Goal: Task Accomplishment & Management: Complete application form

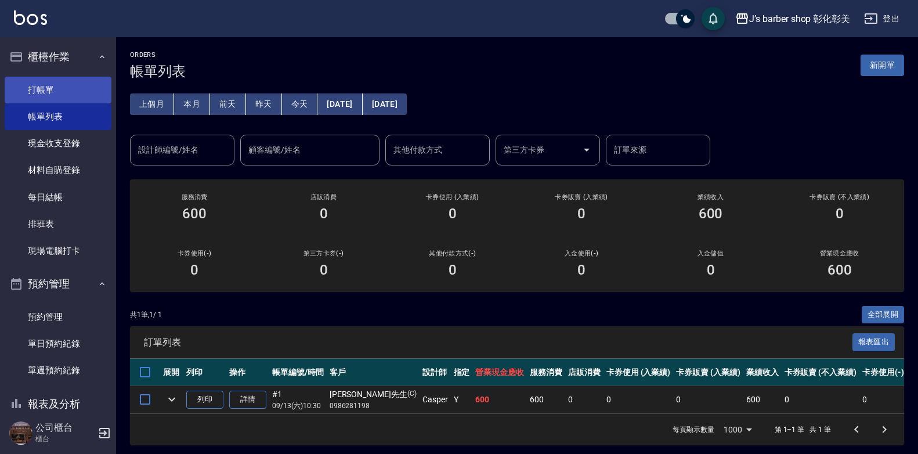
click at [57, 93] on link "打帳單" at bounding box center [58, 90] width 107 height 27
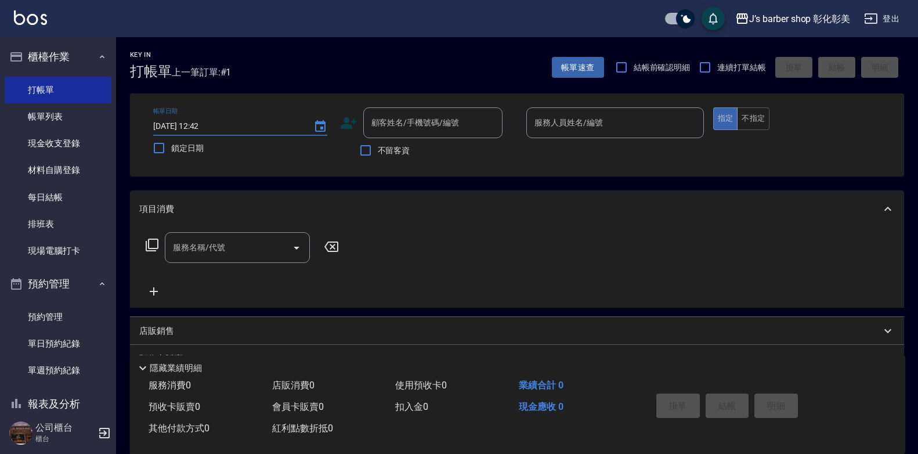
click at [204, 125] on input "[DATE] 12:42" at bounding box center [227, 126] width 149 height 19
type input "[DATE] 10:30"
click at [450, 126] on input "顧客姓名/手機號碼/編號" at bounding box center [423, 123] width 111 height 20
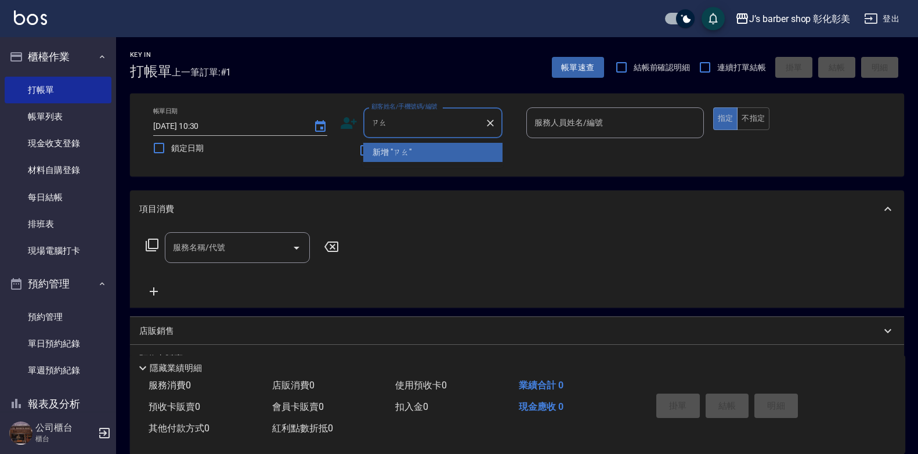
type input "造"
click at [460, 145] on li "[PERSON_NAME]/0930522176/null" at bounding box center [432, 152] width 139 height 19
type input "[PERSON_NAME]/0930522176/null"
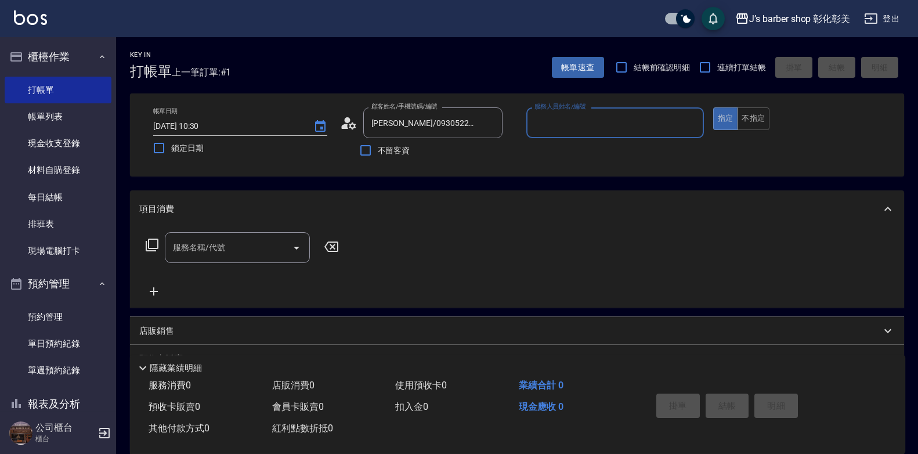
click at [569, 121] on input "服務人員姓名/編號" at bounding box center [615, 123] width 167 height 20
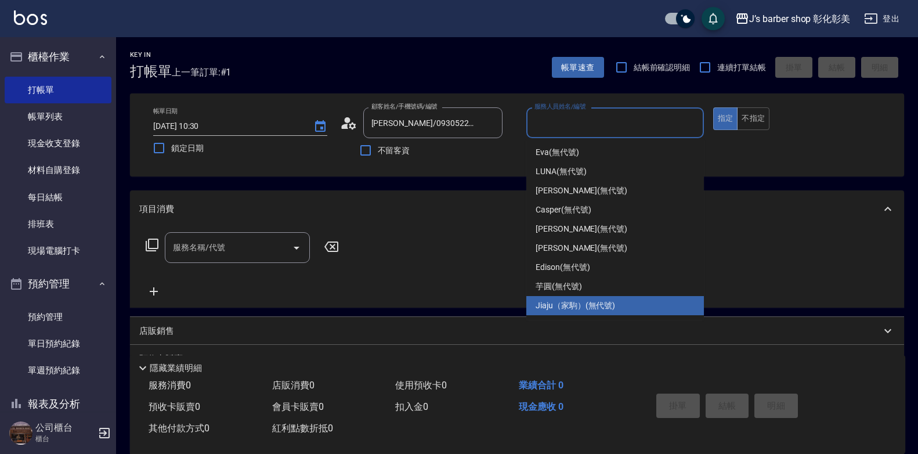
click at [561, 305] on span "Jiaju（家駒） (無代號)" at bounding box center [575, 305] width 79 height 12
type input "Jiaju（家駒）(無代號)"
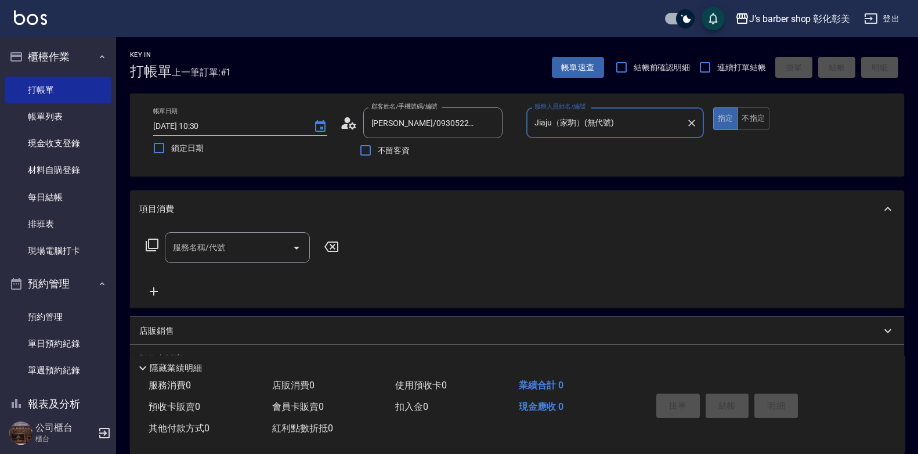
click at [251, 237] on input "服務名稱/代號" at bounding box center [228, 247] width 117 height 20
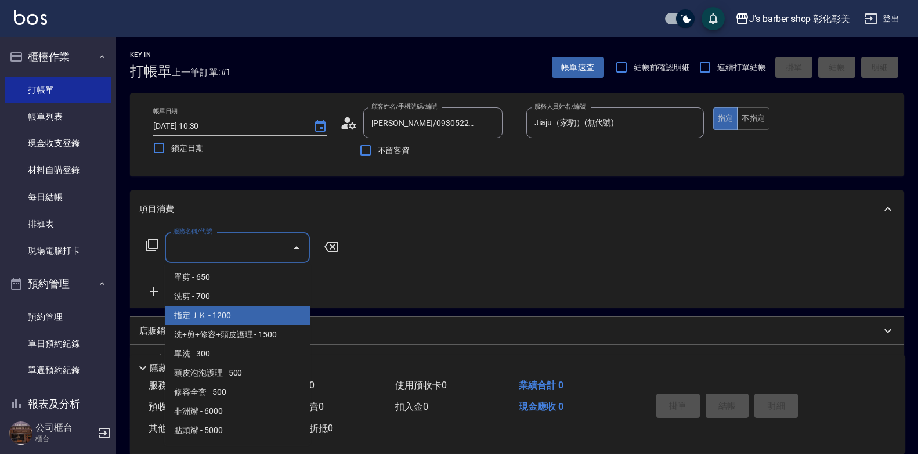
click at [218, 319] on span "指定ＪＫ - 1200" at bounding box center [237, 315] width 145 height 19
type input "指定ＪＫ(102)"
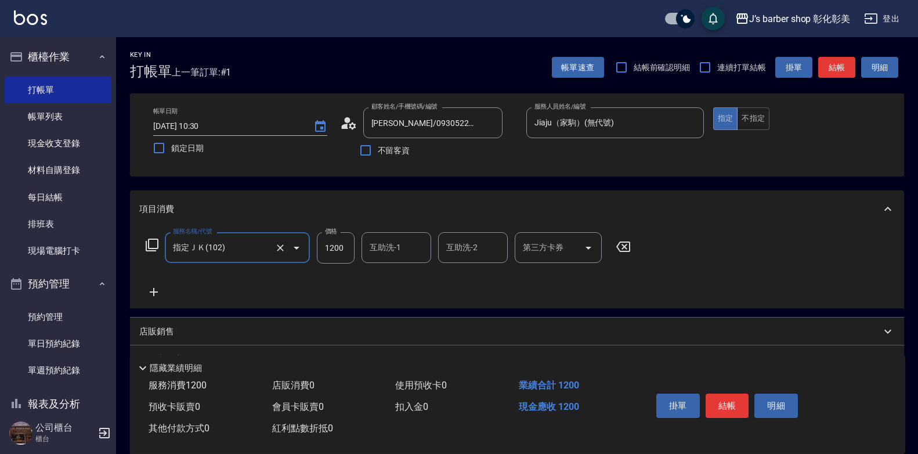
click at [395, 246] on div "互助洗-1 互助洗-1" at bounding box center [396, 247] width 70 height 31
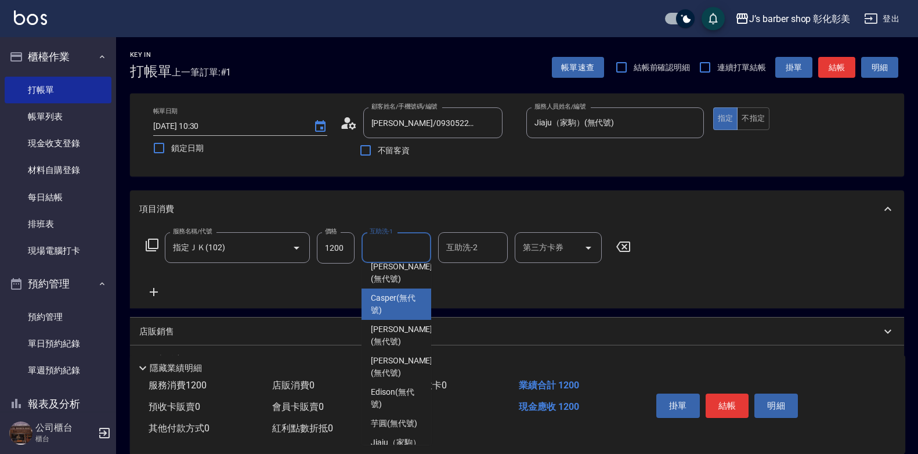
scroll to position [97, 0]
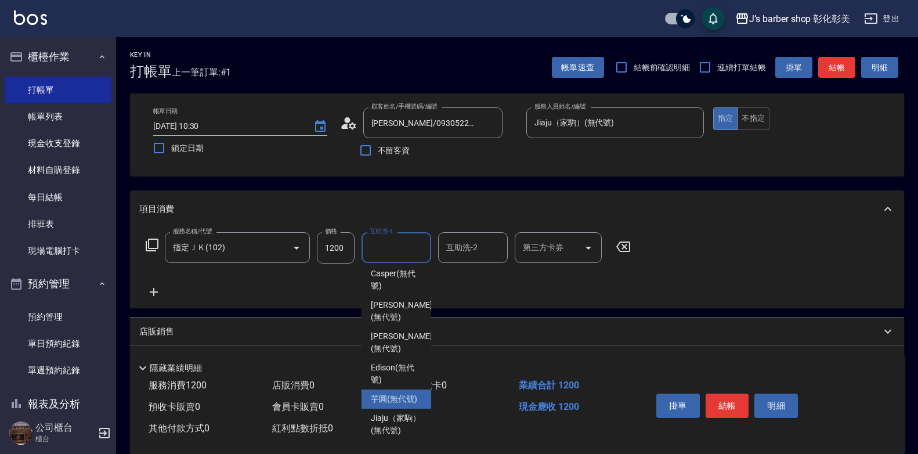
click at [399, 393] on span "芋圓 (無代號)" at bounding box center [394, 399] width 46 height 12
type input "芋圓(無代號)"
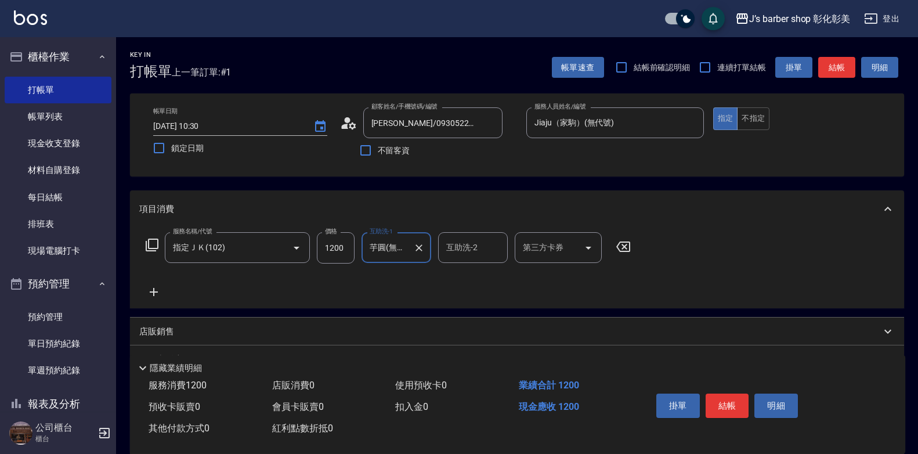
click at [151, 292] on icon at bounding box center [154, 292] width 8 height 8
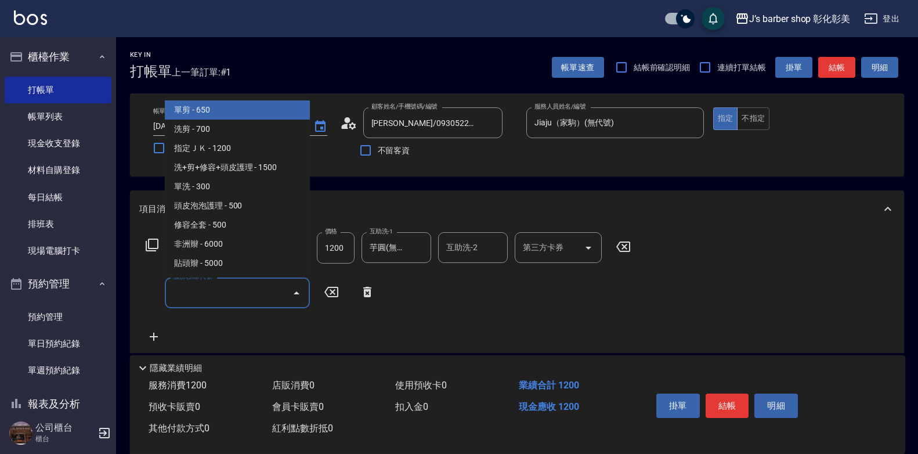
click at [205, 288] on input "服務名稱/代號" at bounding box center [228, 293] width 117 height 20
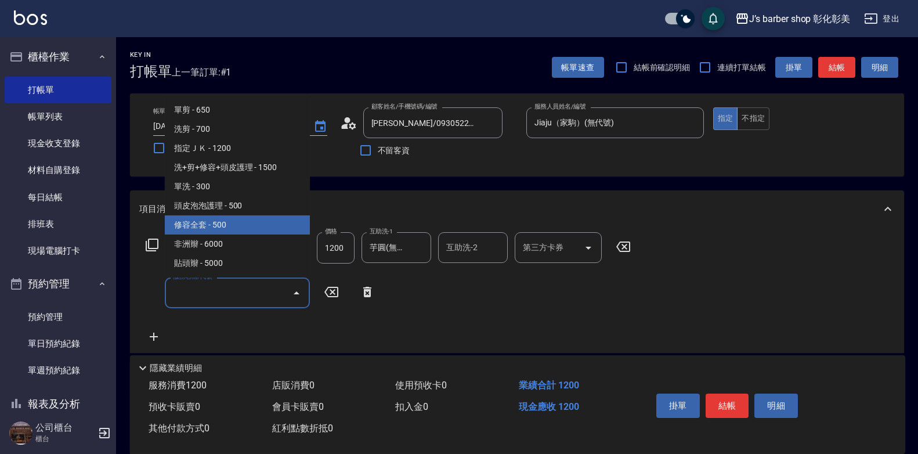
click at [212, 224] on span "修容全套 - 500" at bounding box center [237, 224] width 145 height 19
type input "修容全套(202)"
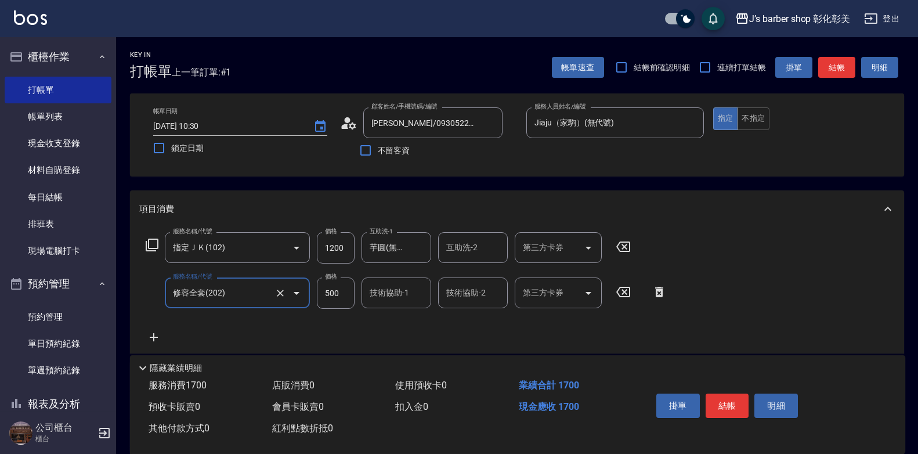
click at [407, 298] on div "技術協助-1 技術協助-1" at bounding box center [396, 292] width 70 height 31
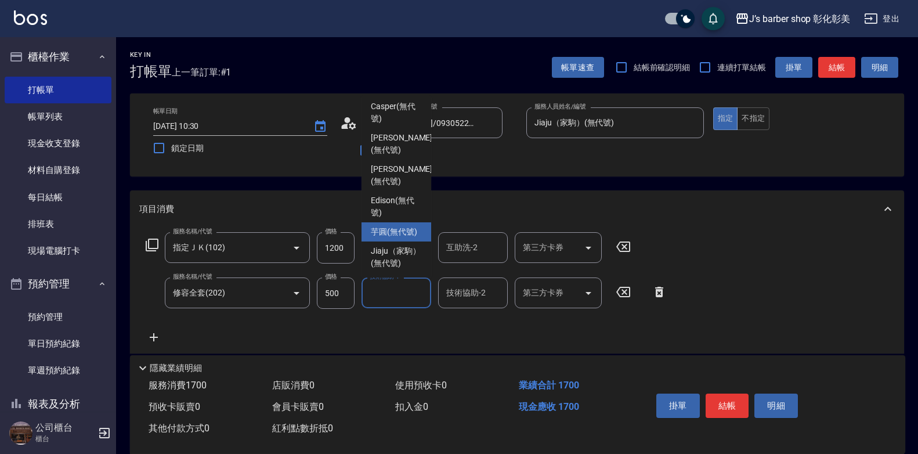
click at [390, 226] on span "芋圓 (無代號)" at bounding box center [394, 232] width 46 height 12
type input "芋圓(無代號)"
click at [390, 208] on div "項目消費" at bounding box center [510, 209] width 742 height 12
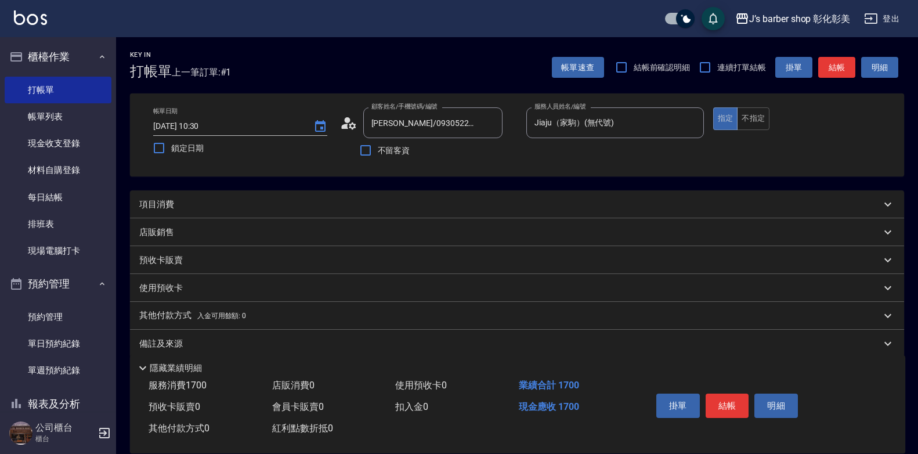
click at [189, 198] on div "項目消費" at bounding box center [510, 204] width 742 height 12
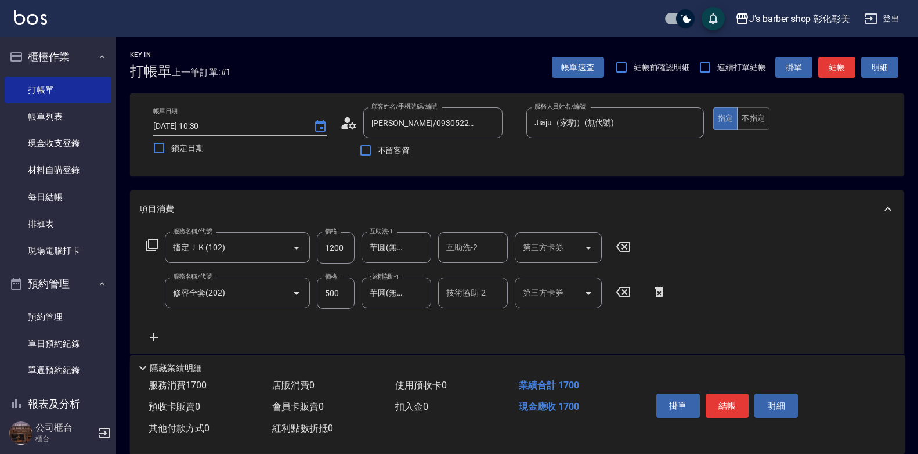
click at [151, 334] on icon at bounding box center [153, 337] width 29 height 14
click at [195, 337] on input "服務名稱/代號" at bounding box center [228, 338] width 117 height 20
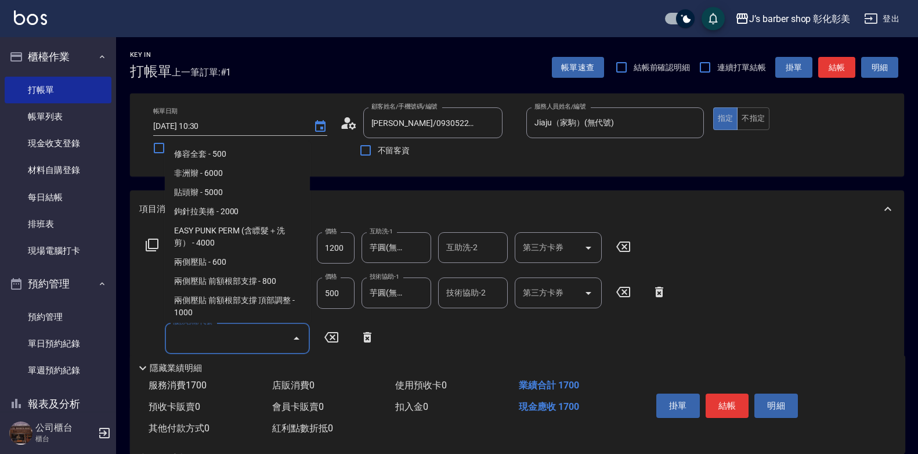
scroll to position [174, 0]
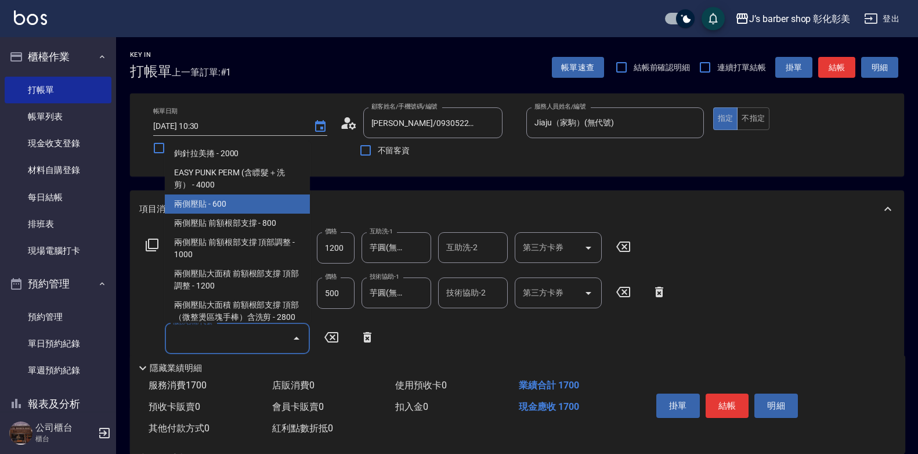
click at [208, 204] on span "兩側壓貼 - 600" at bounding box center [237, 203] width 145 height 19
type input "兩側壓貼(Gp)"
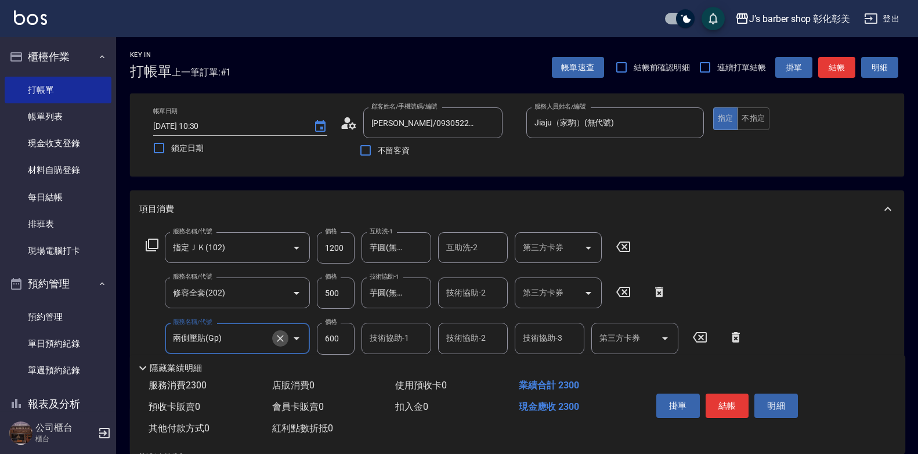
click at [274, 338] on icon "Clear" at bounding box center [280, 338] width 12 height 12
click at [262, 337] on input "服務名稱/代號" at bounding box center [221, 338] width 102 height 20
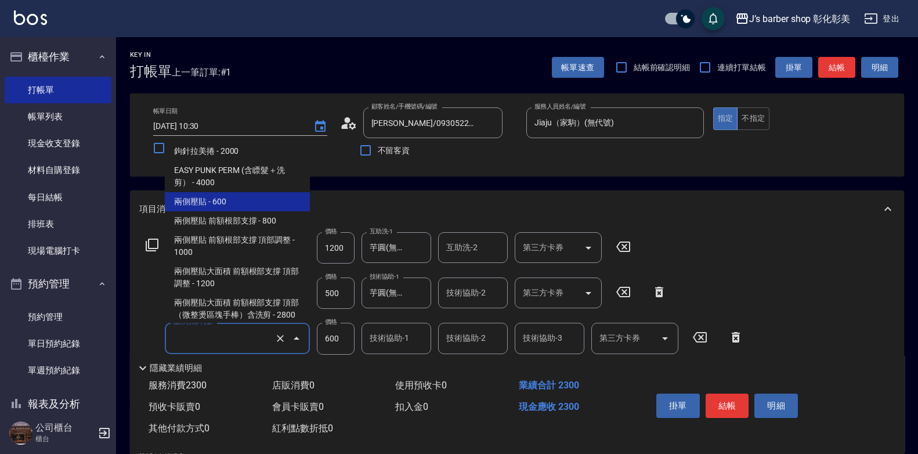
scroll to position [181, 0]
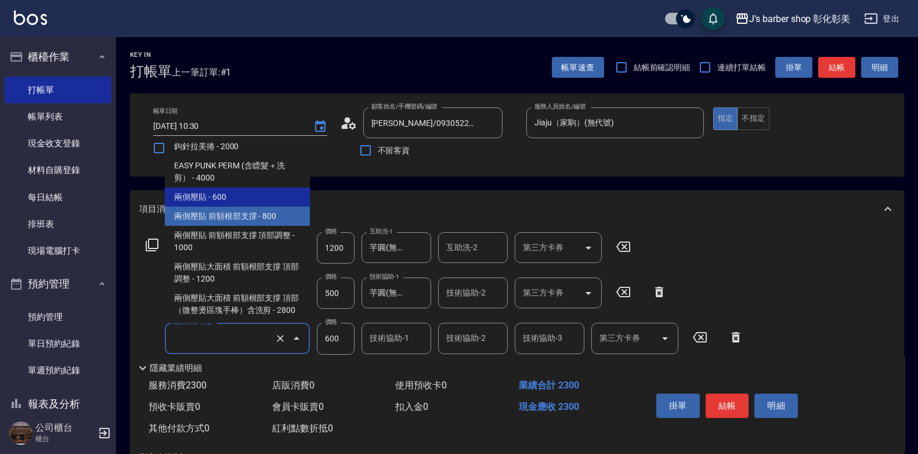
click at [245, 222] on span "兩側壓貼 前額根部支撐 - 800" at bounding box center [237, 216] width 145 height 19
type input "兩側壓貼 前額根部支撐(Gp1)"
type input "800"
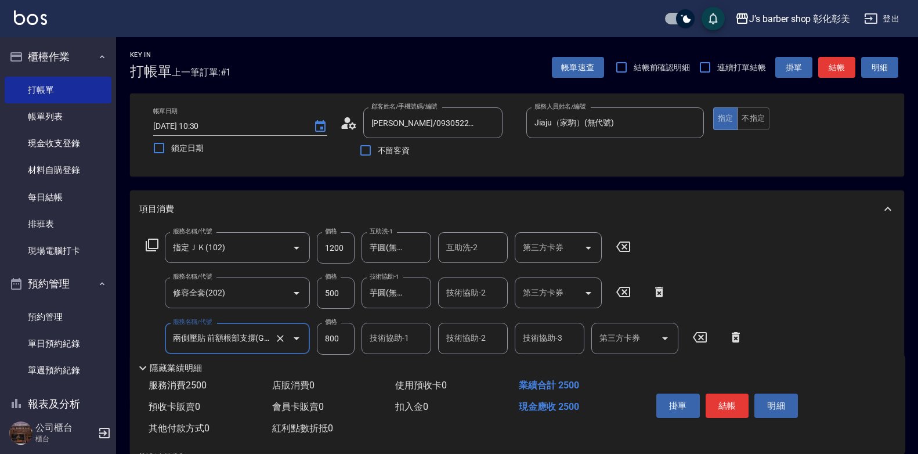
click at [382, 334] on div "技術協助-1 技術協助-1" at bounding box center [396, 338] width 70 height 31
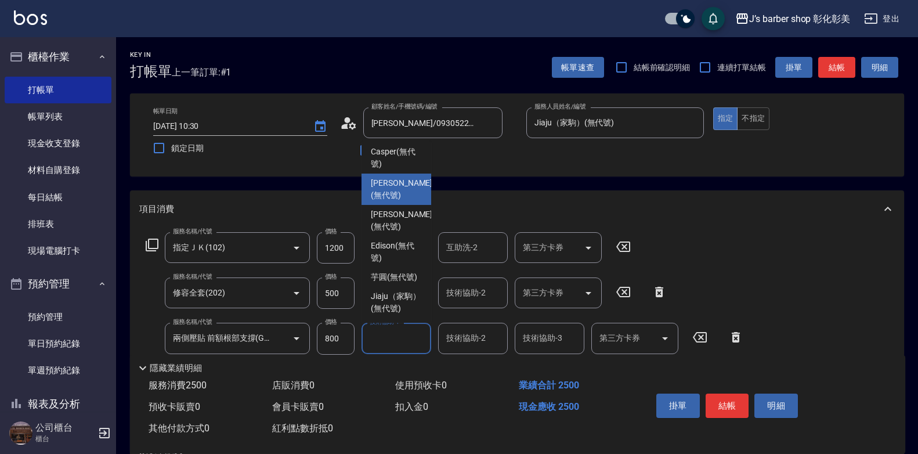
scroll to position [97, 0]
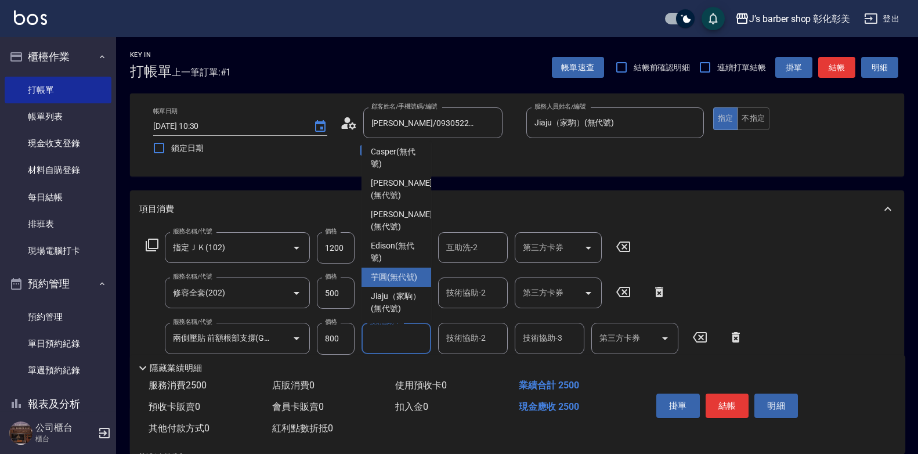
click at [389, 271] on span "芋圓 (無代號)" at bounding box center [394, 277] width 46 height 12
type input "芋圓(無代號)"
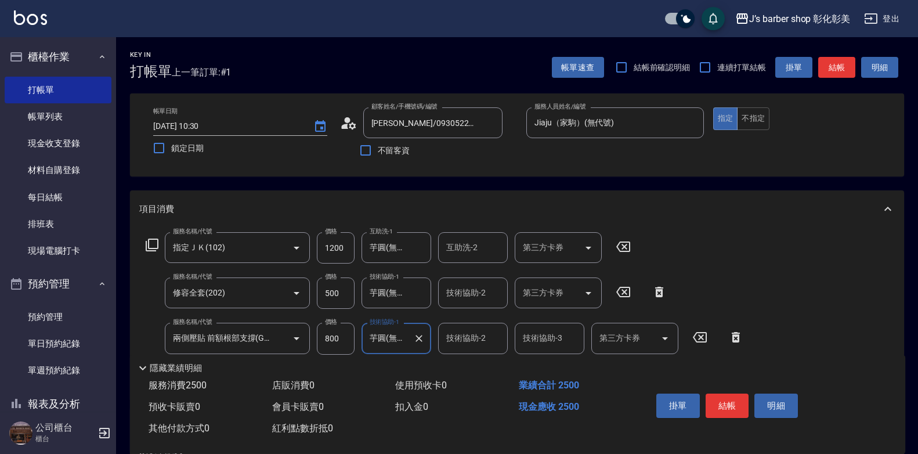
click at [331, 334] on input "800" at bounding box center [336, 338] width 38 height 31
type input "1100"
click at [733, 407] on button "結帳" at bounding box center [728, 405] width 44 height 24
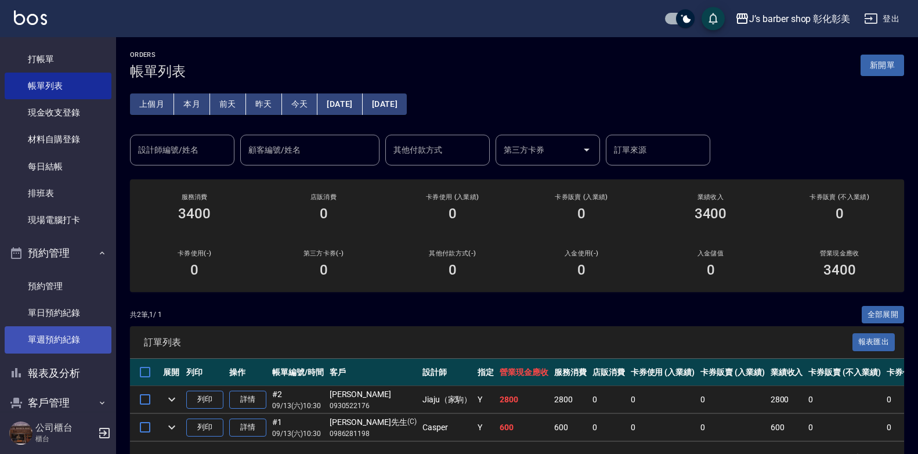
scroll to position [81, 0]
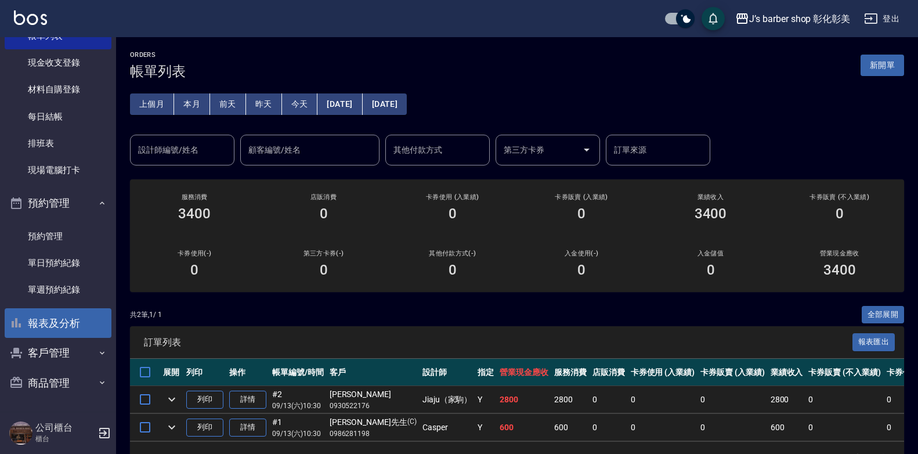
click at [58, 332] on button "報表及分析" at bounding box center [58, 323] width 107 height 30
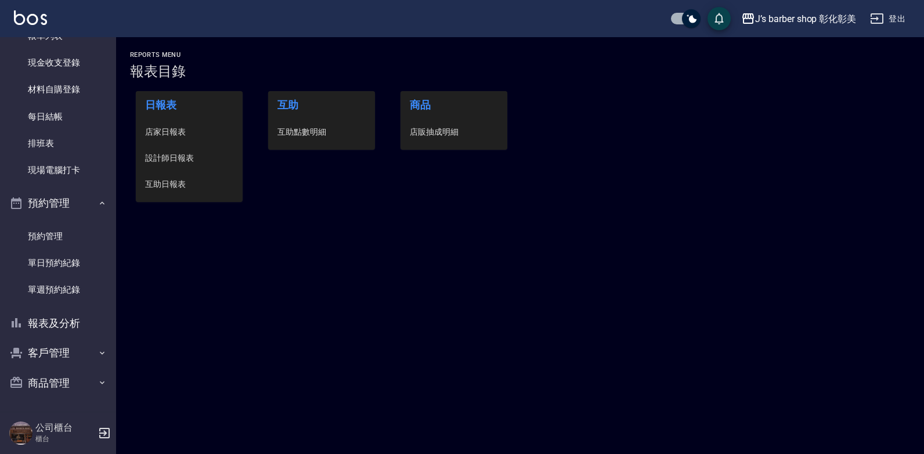
click at [314, 133] on span "互助點數明細" at bounding box center [321, 132] width 88 height 12
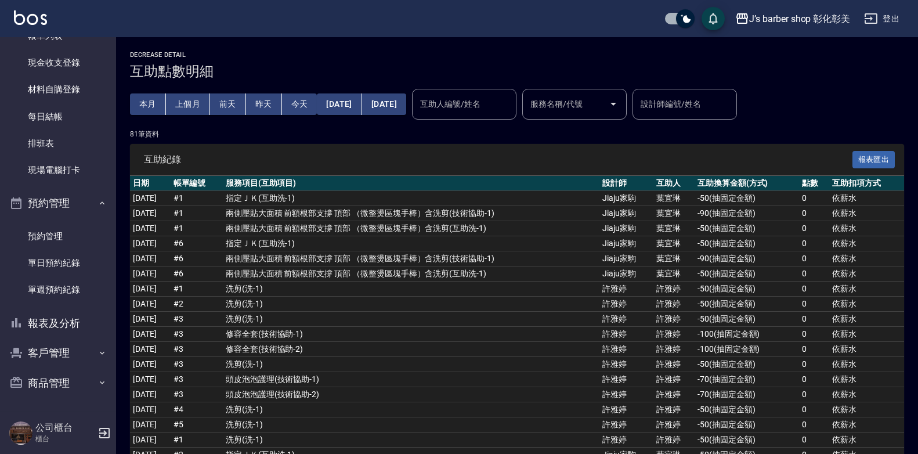
click at [515, 100] on div "互助人編號/姓名 互助人編號/姓名" at bounding box center [464, 104] width 104 height 31
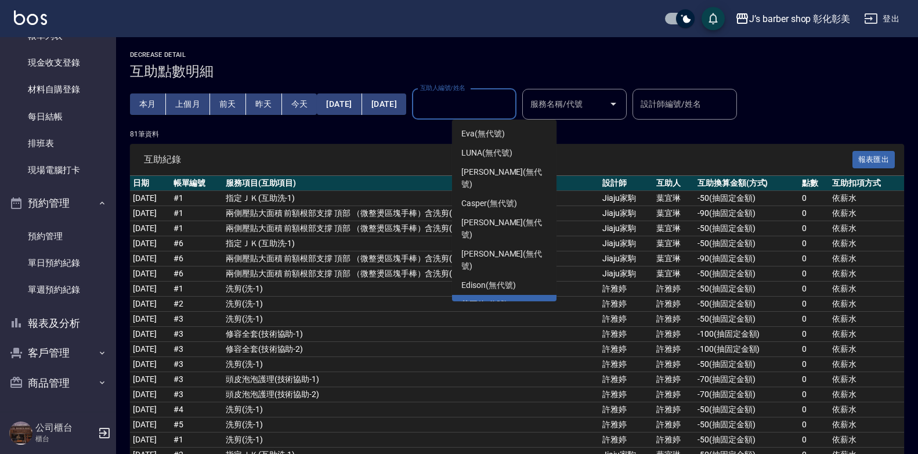
click at [503, 298] on span "芋圓 (無代號)" at bounding box center [484, 304] width 46 height 12
type input "芋圓(無代號)"
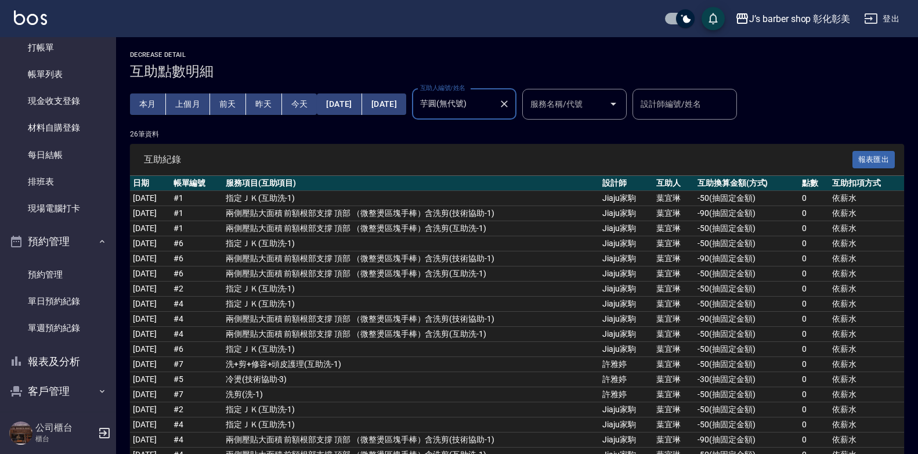
scroll to position [23, 0]
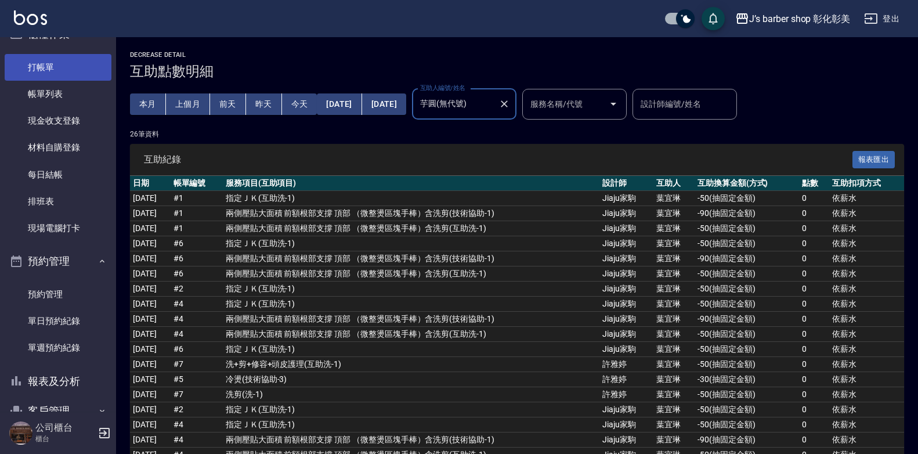
click at [21, 63] on link "打帳單" at bounding box center [58, 67] width 107 height 27
